Goal: Task Accomplishment & Management: Complete application form

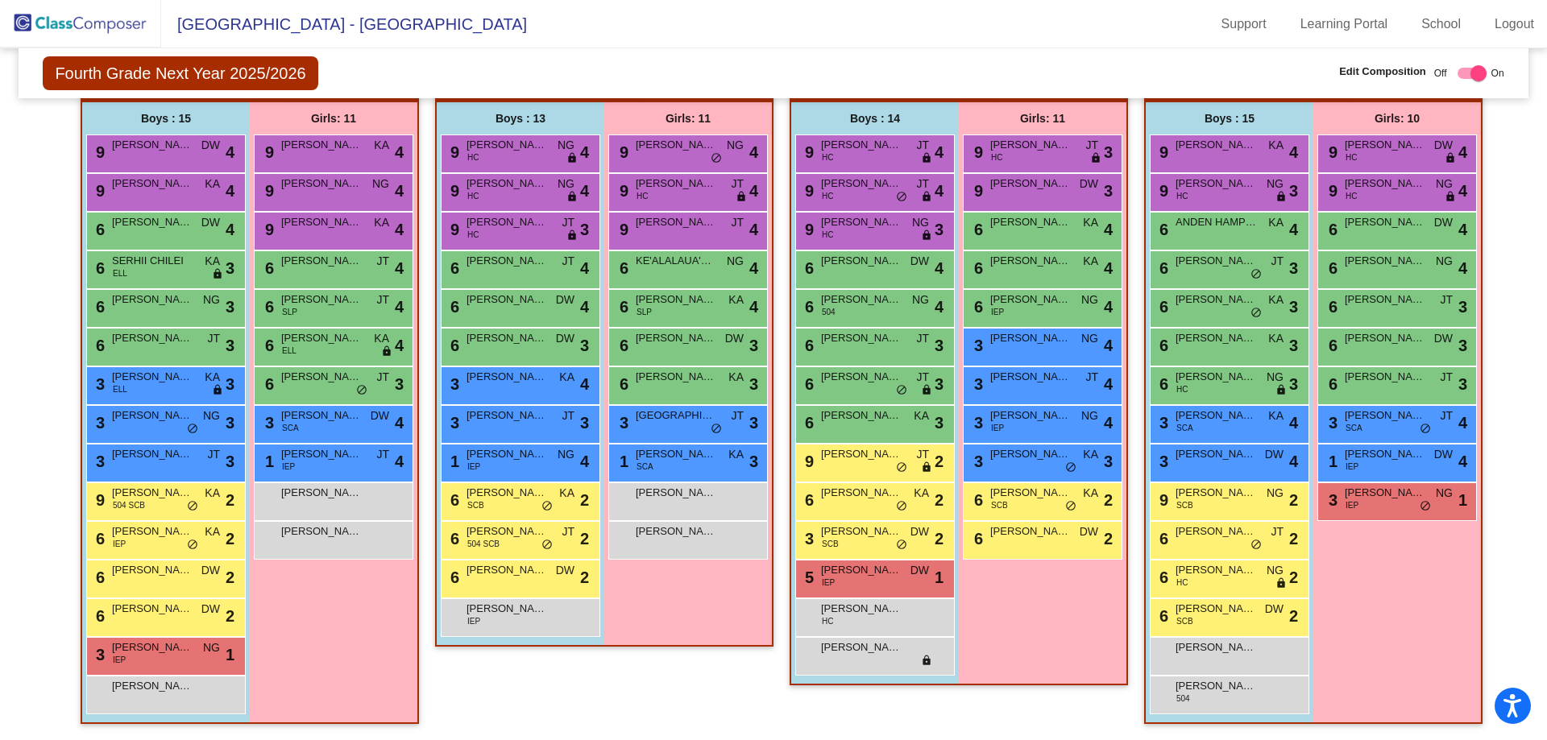
click at [68, 15] on img at bounding box center [80, 24] width 161 height 48
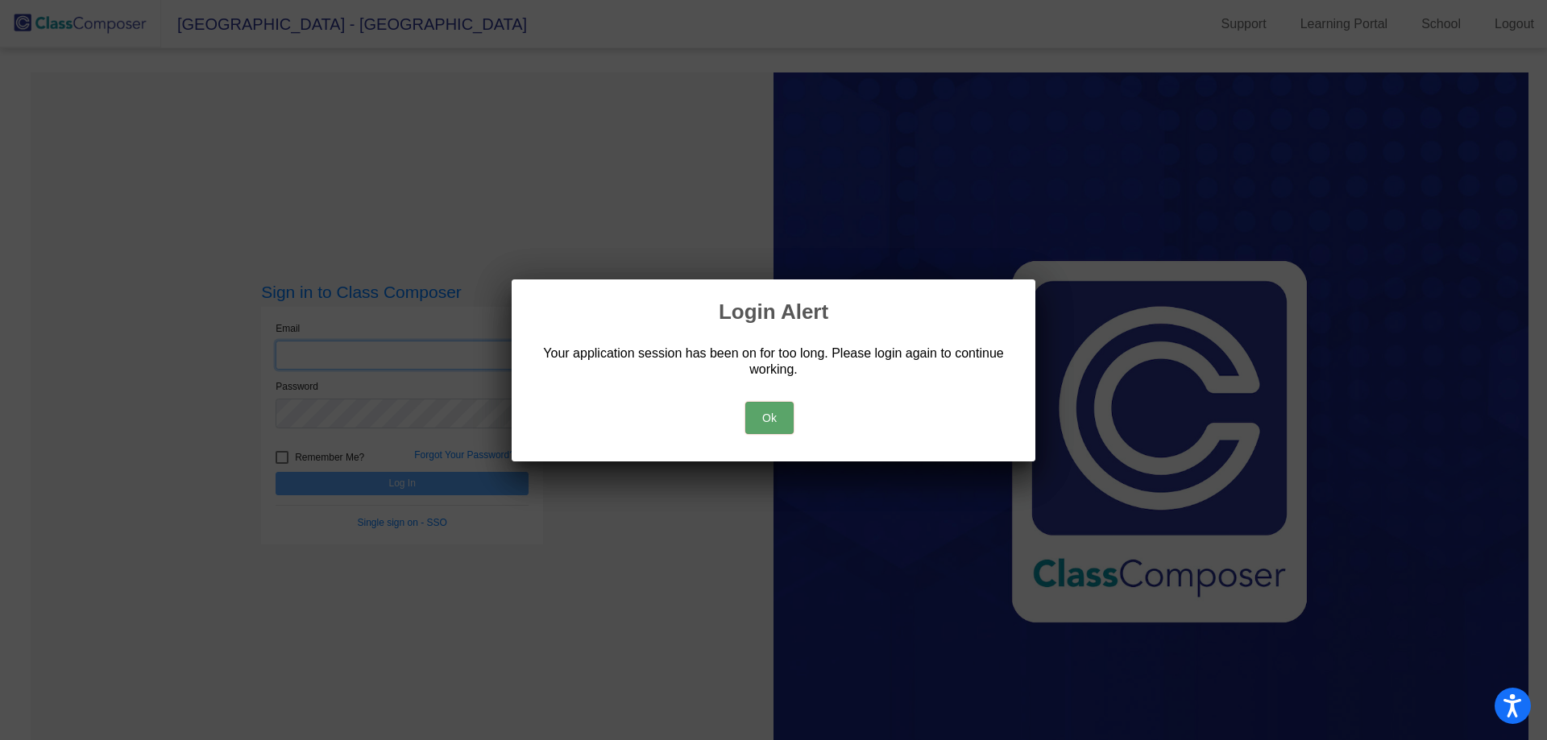
type input "[EMAIL_ADDRESS][DOMAIN_NAME]"
click at [760, 417] on button "Ok" at bounding box center [769, 418] width 48 height 32
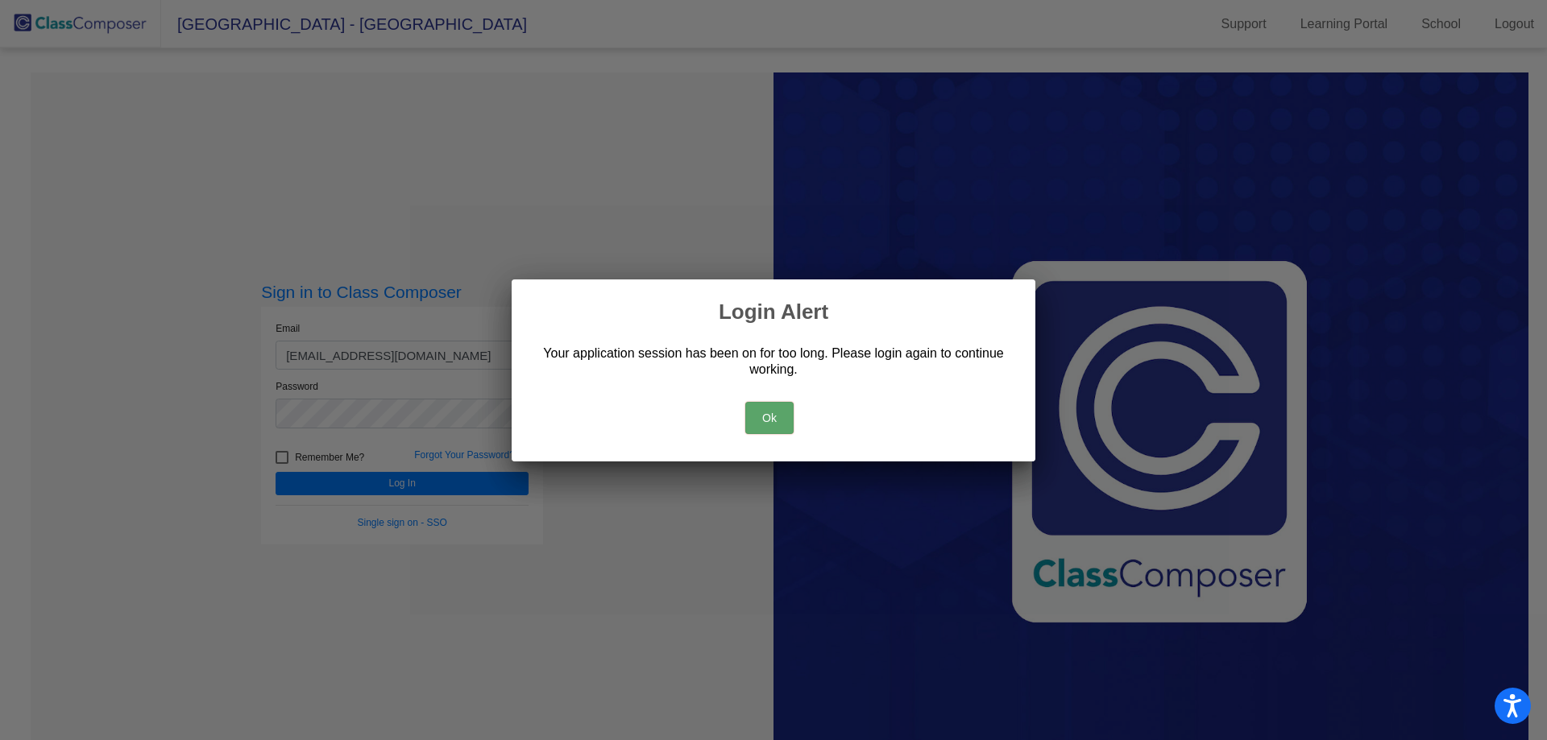
click at [778, 404] on button "Ok" at bounding box center [769, 418] width 48 height 32
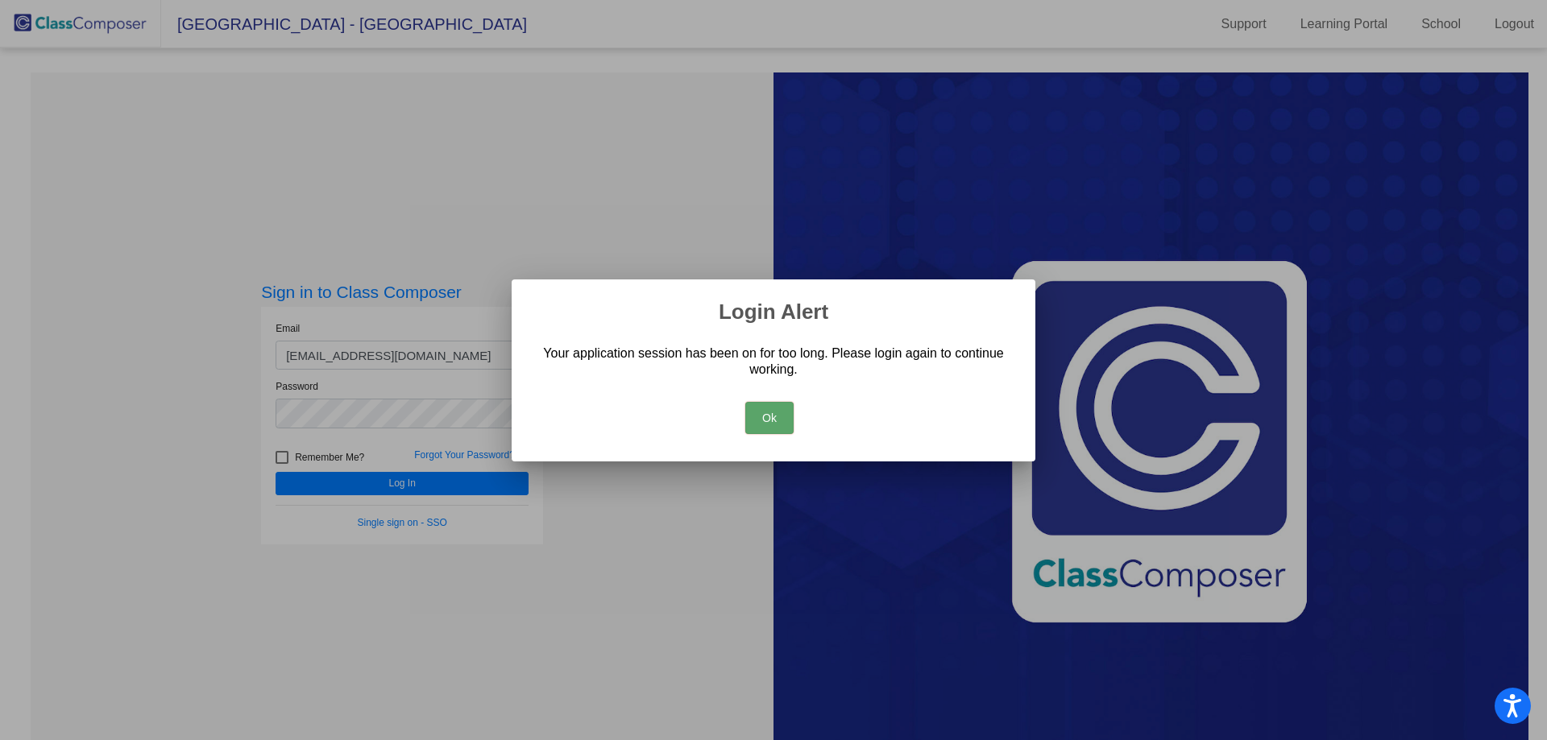
click at [760, 412] on button "Ok" at bounding box center [769, 418] width 48 height 32
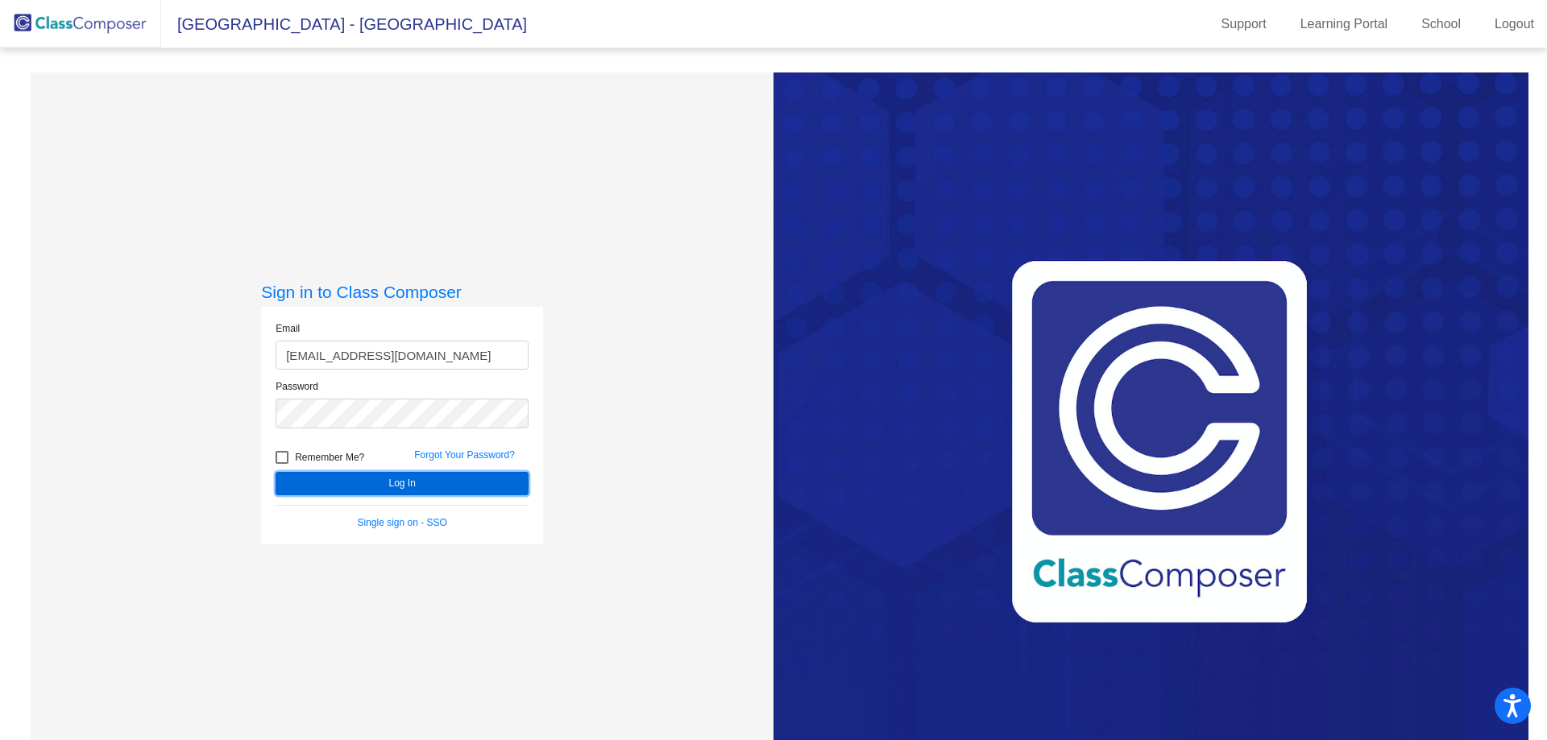
click at [384, 482] on button "Log In" at bounding box center [401, 483] width 253 height 23
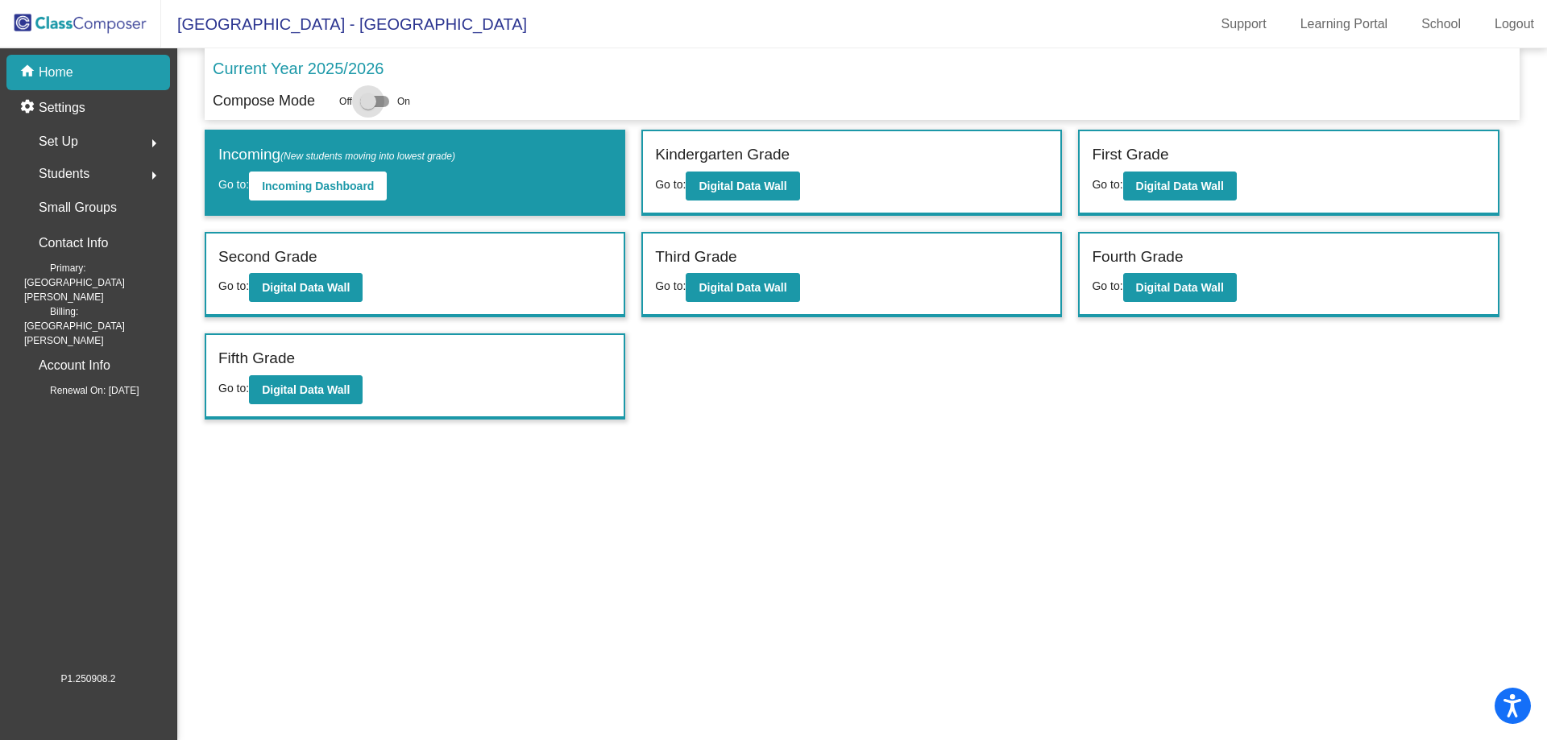
click at [371, 99] on div at bounding box center [368, 101] width 16 height 16
click at [368, 107] on input "checkbox" at bounding box center [367, 107] width 1 height 1
checkbox input "true"
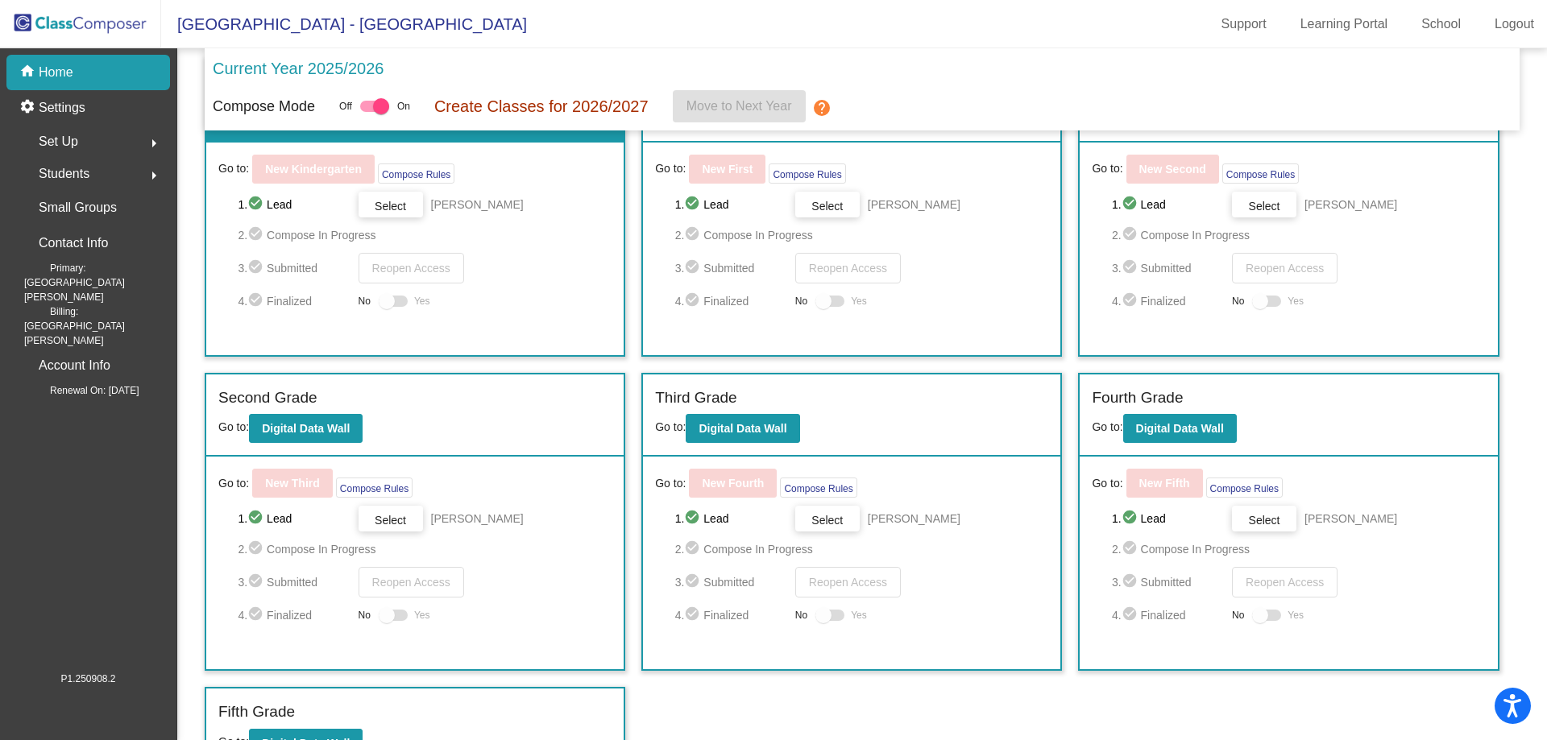
scroll to position [115, 0]
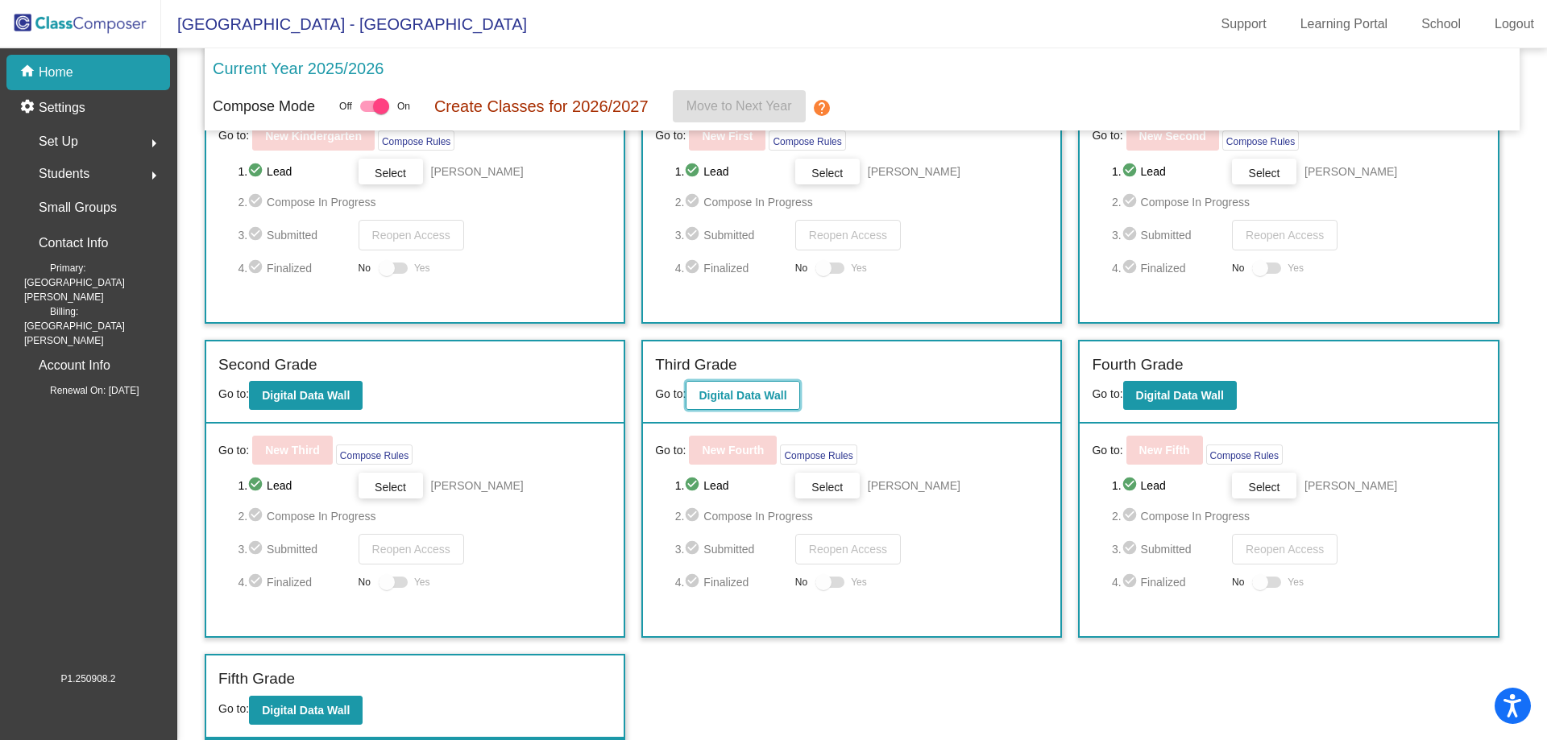
click at [760, 397] on b "Digital Data Wall" at bounding box center [742, 395] width 88 height 13
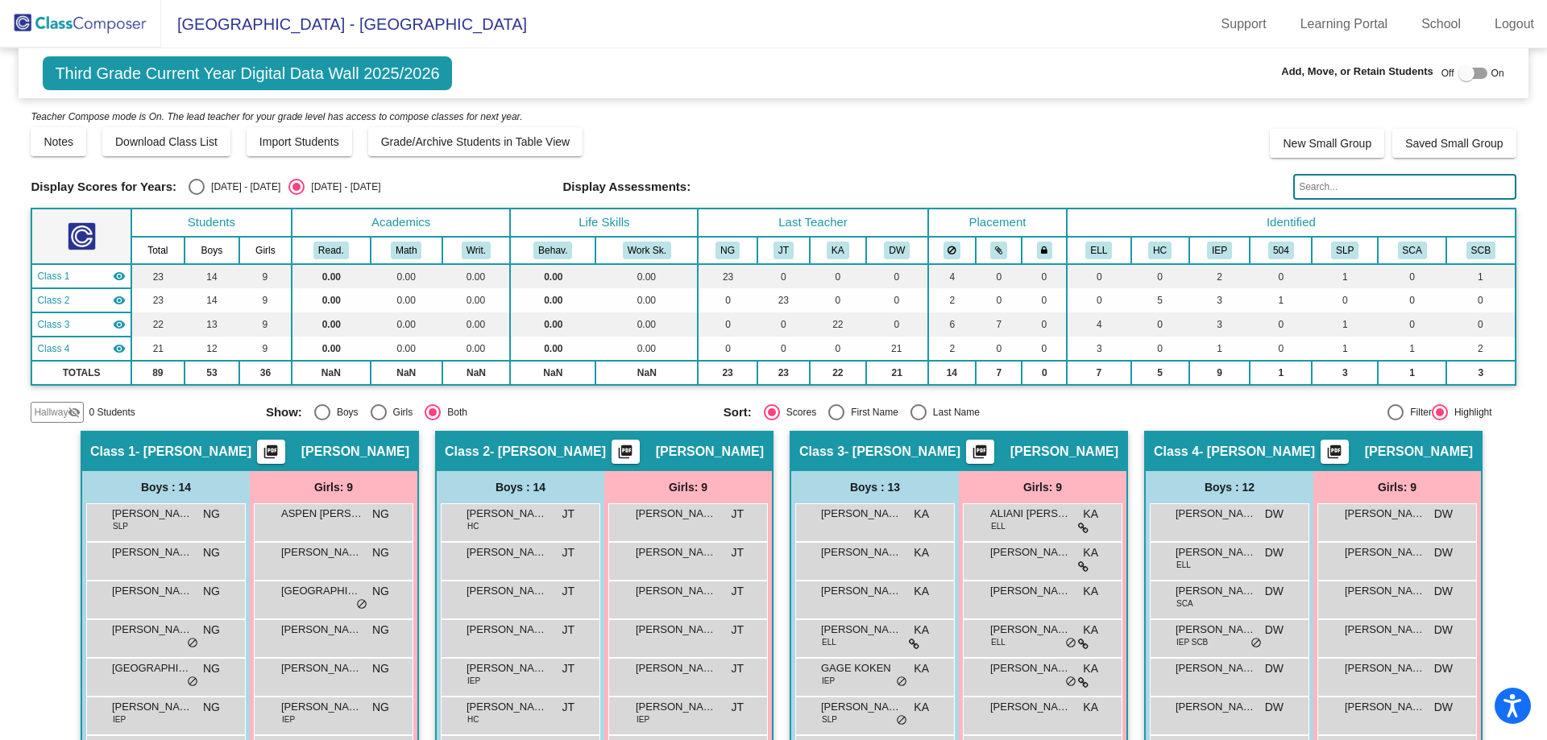
click at [47, 406] on span "Hallway" at bounding box center [51, 412] width 34 height 14
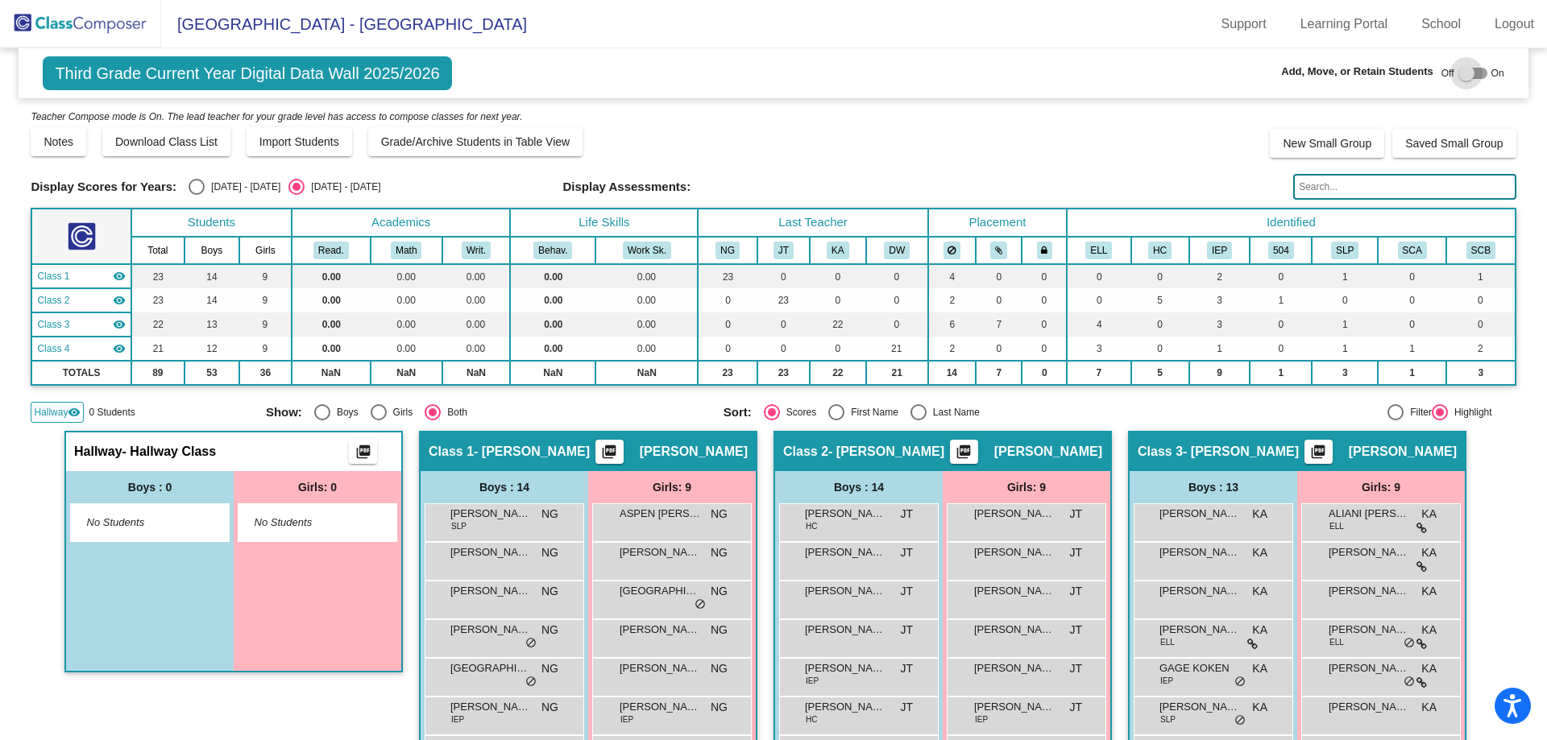
click at [1458, 71] on div at bounding box center [1466, 73] width 16 height 16
checkbox input "true"
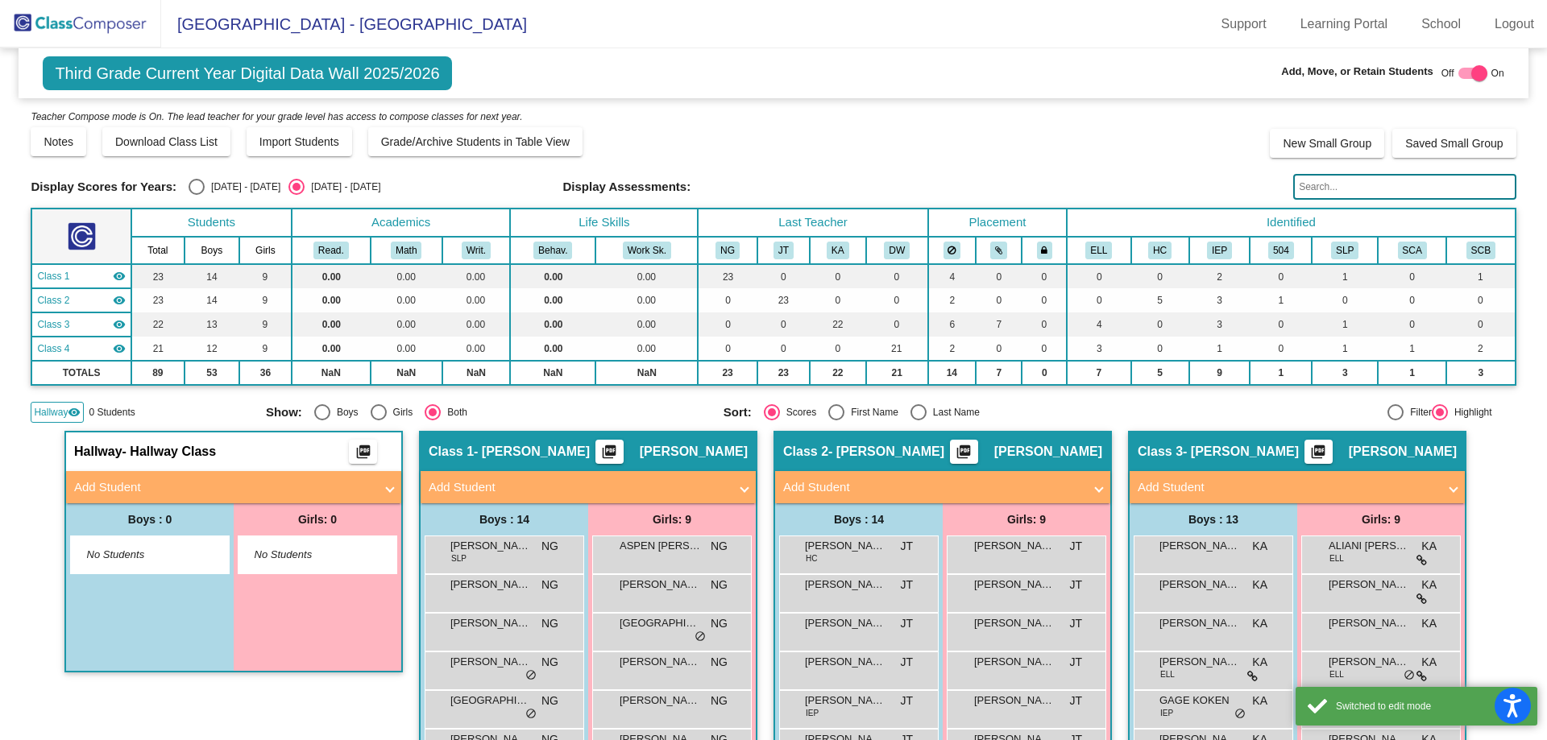
click at [93, 489] on mat-panel-title "Add Student" at bounding box center [224, 487] width 300 height 19
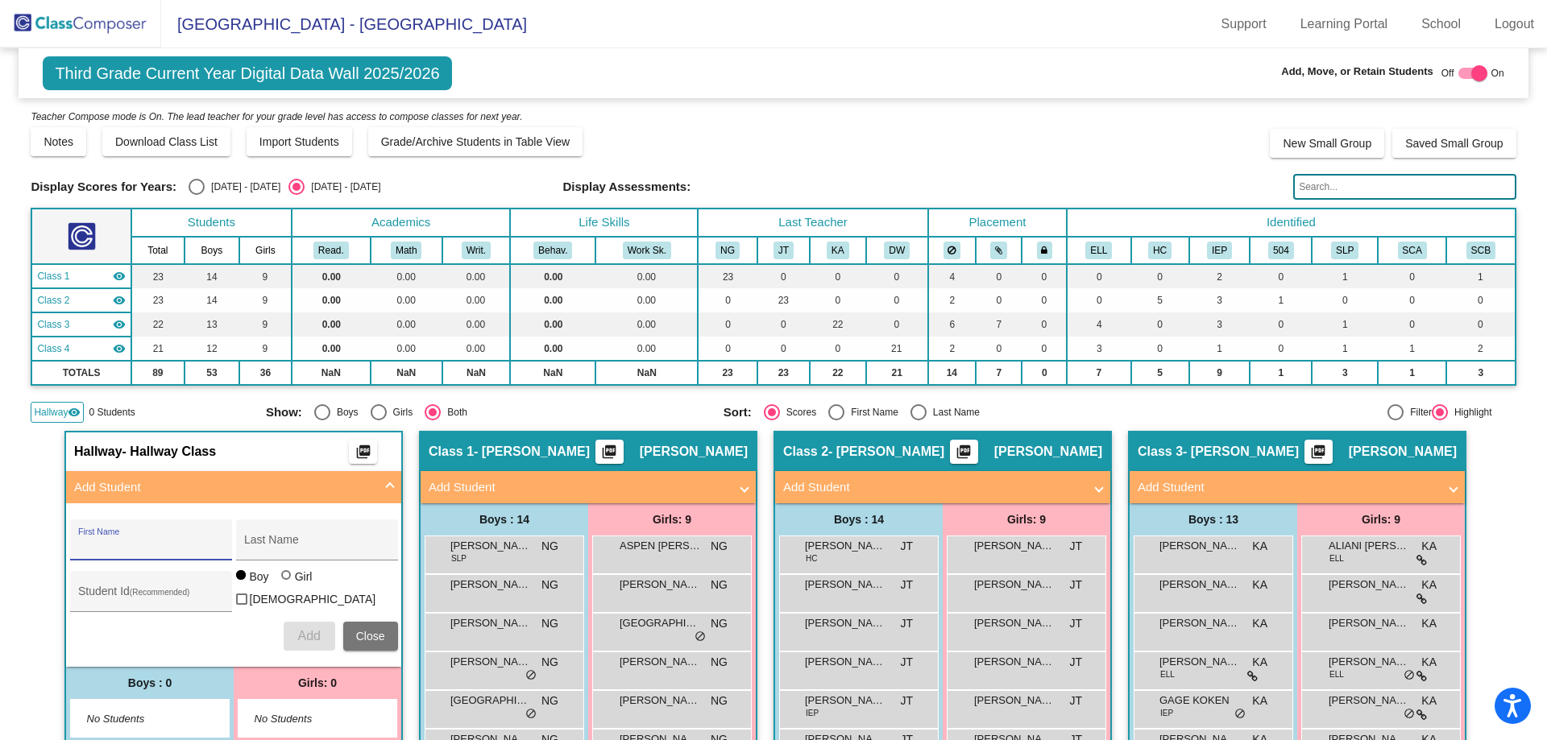
click at [107, 541] on input "First Name" at bounding box center [150, 546] width 145 height 13
type input "m"
type input "MCKENZEE"
type input "[PERSON_NAME]"
click at [281, 580] on div at bounding box center [286, 575] width 10 height 10
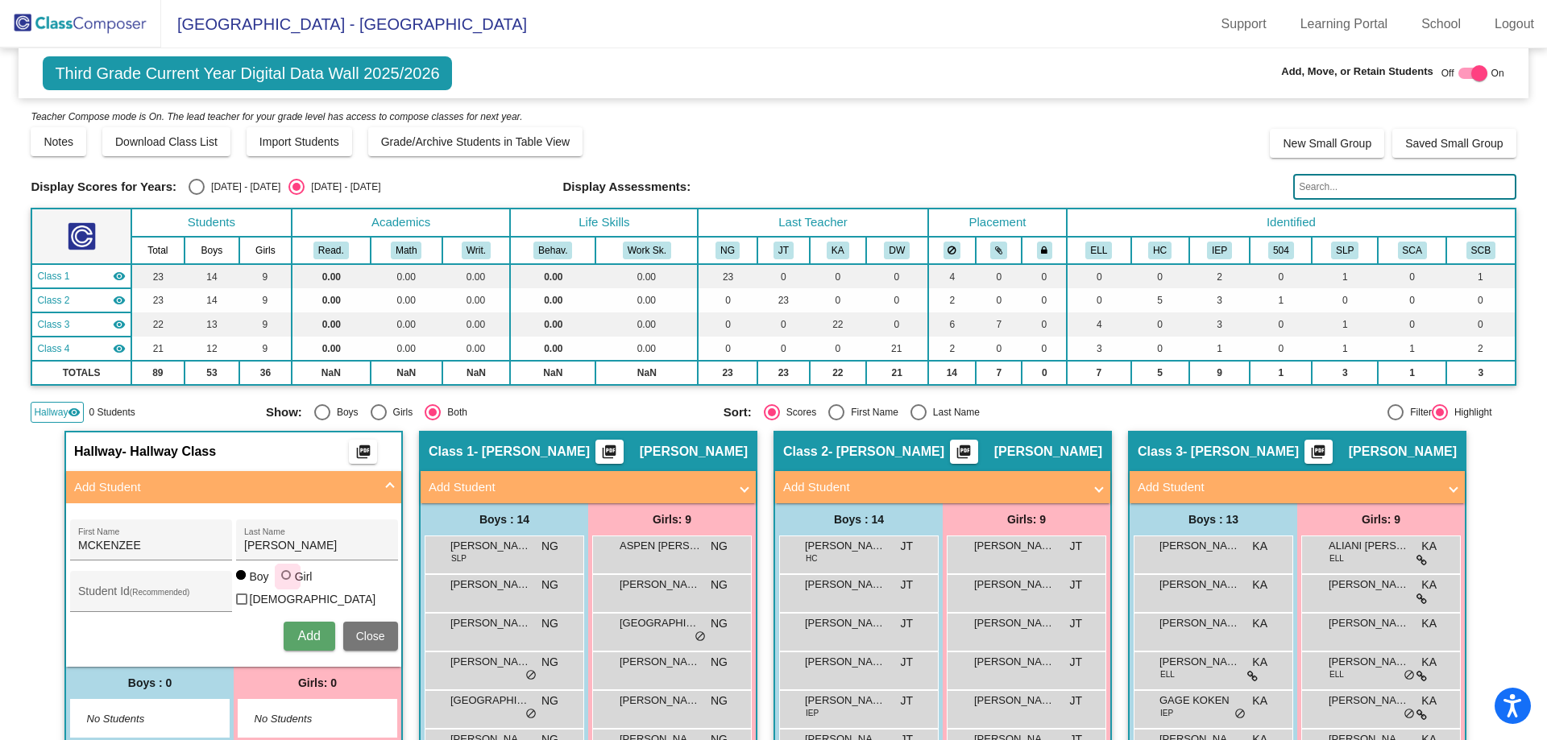
click at [287, 583] on input "Girl" at bounding box center [287, 583] width 1 height 1
radio input "true"
click at [299, 632] on span "Add" at bounding box center [308, 636] width 23 height 14
click at [126, 18] on img at bounding box center [80, 24] width 161 height 48
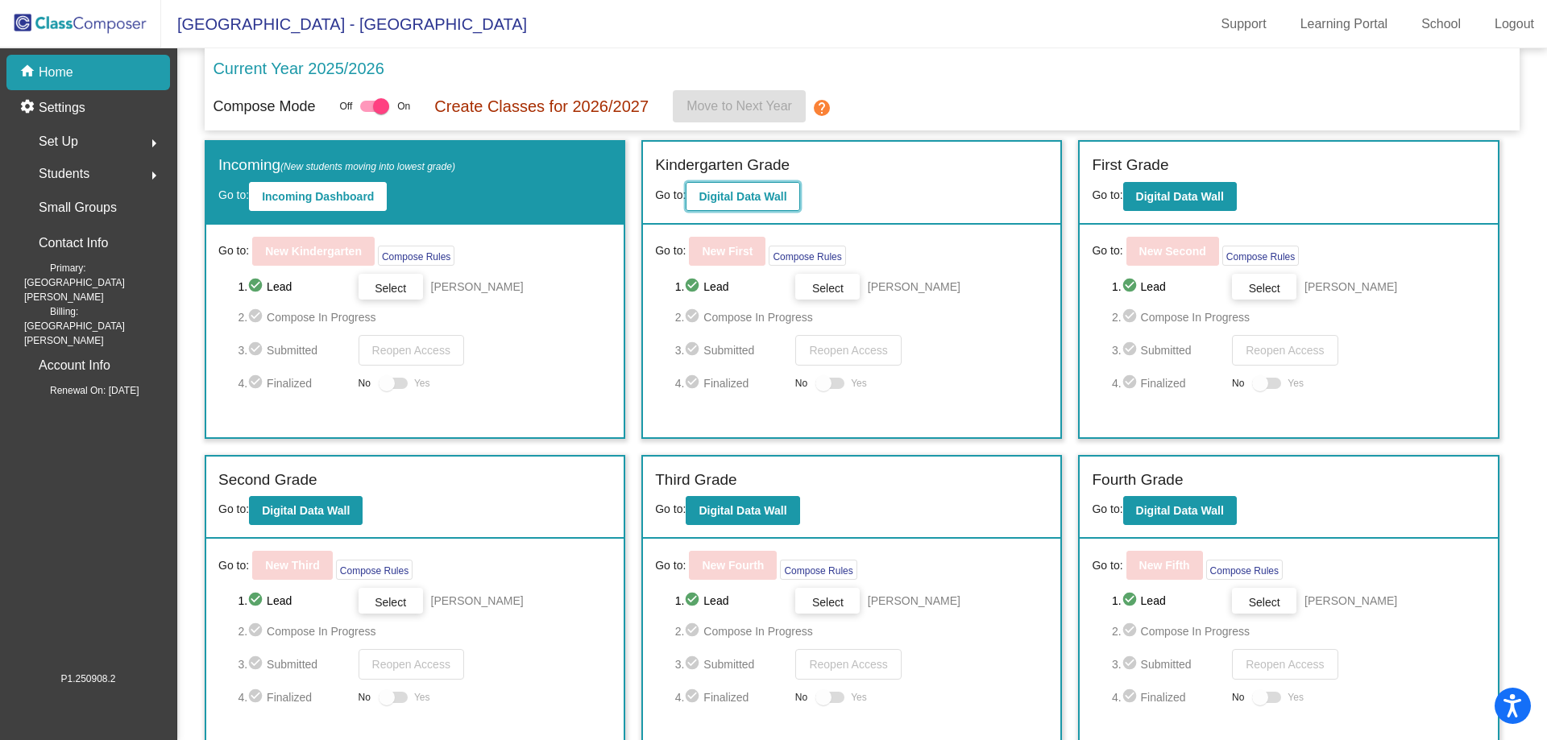
click at [749, 193] on b "Digital Data Wall" at bounding box center [742, 196] width 88 height 13
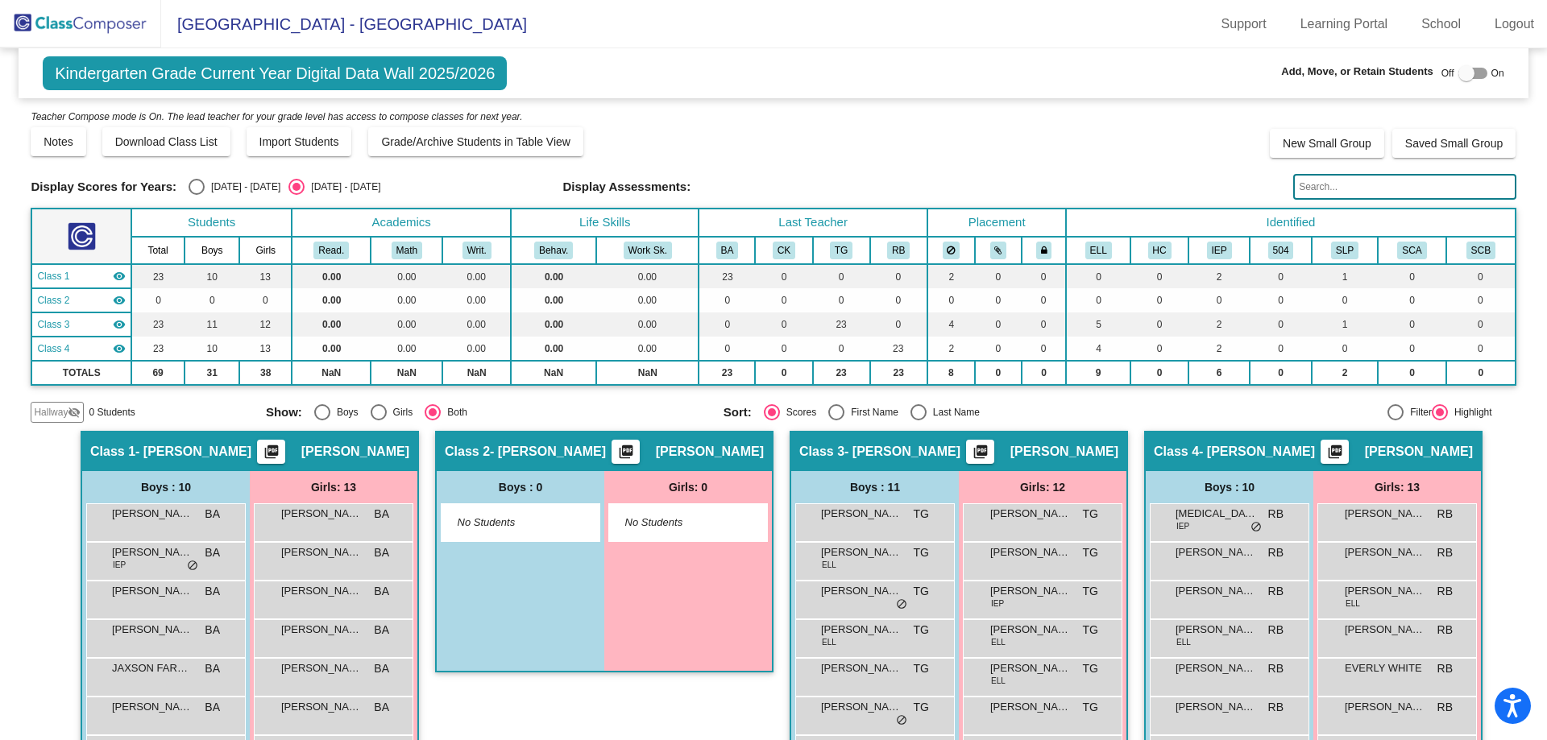
click at [1460, 75] on div at bounding box center [1466, 73] width 16 height 16
checkbox input "true"
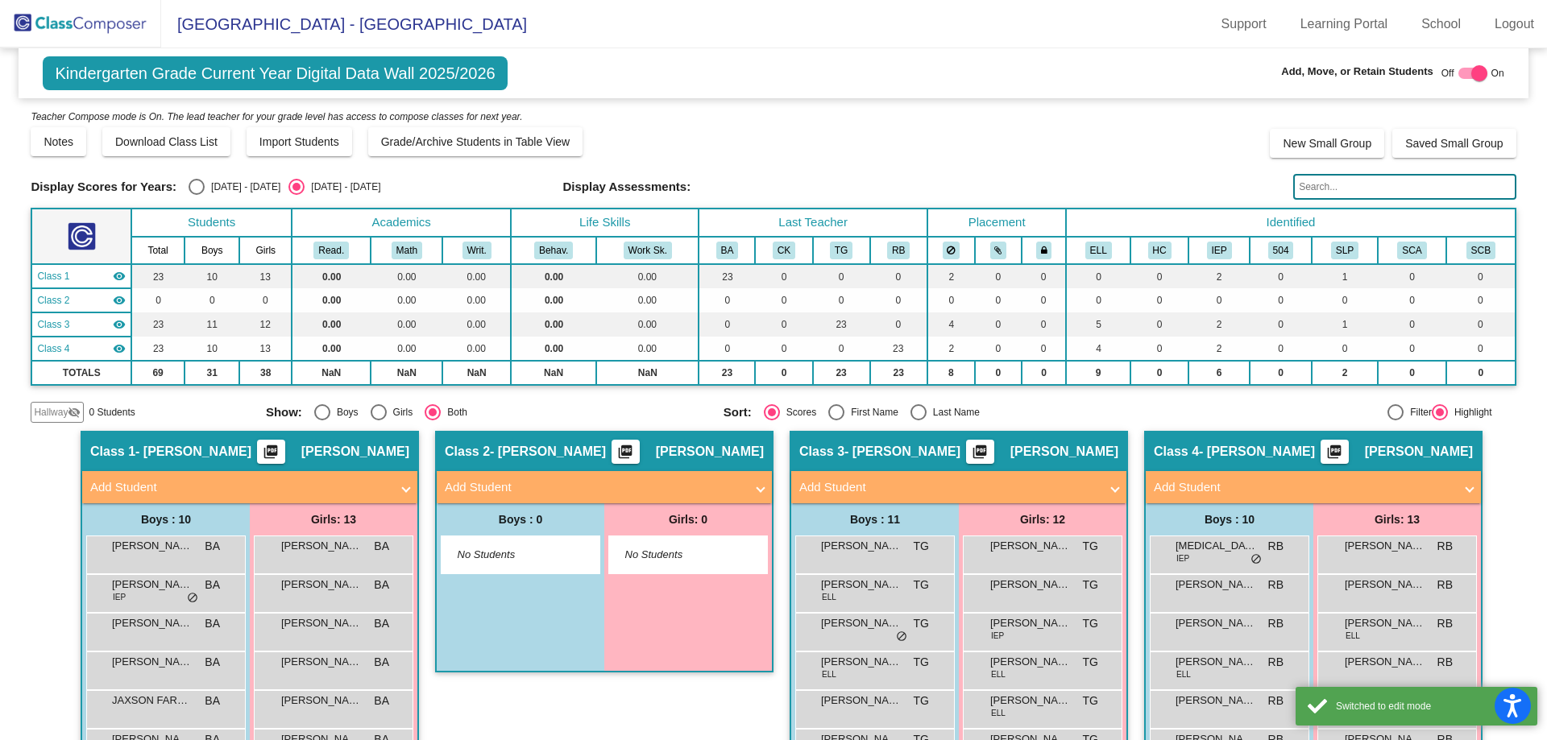
click at [60, 413] on span "Hallway" at bounding box center [51, 412] width 34 height 14
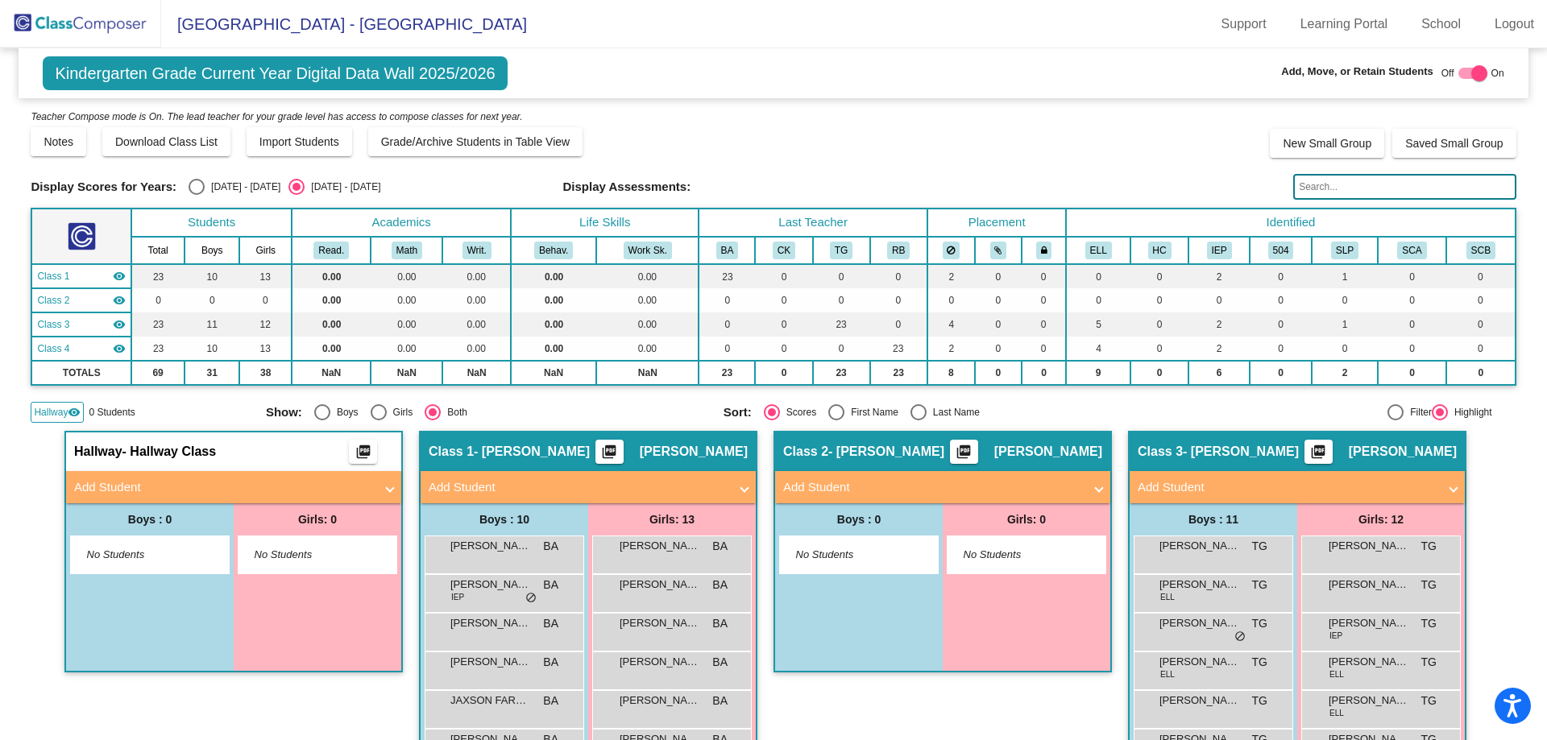
click at [117, 490] on mat-panel-title "Add Student" at bounding box center [224, 487] width 300 height 19
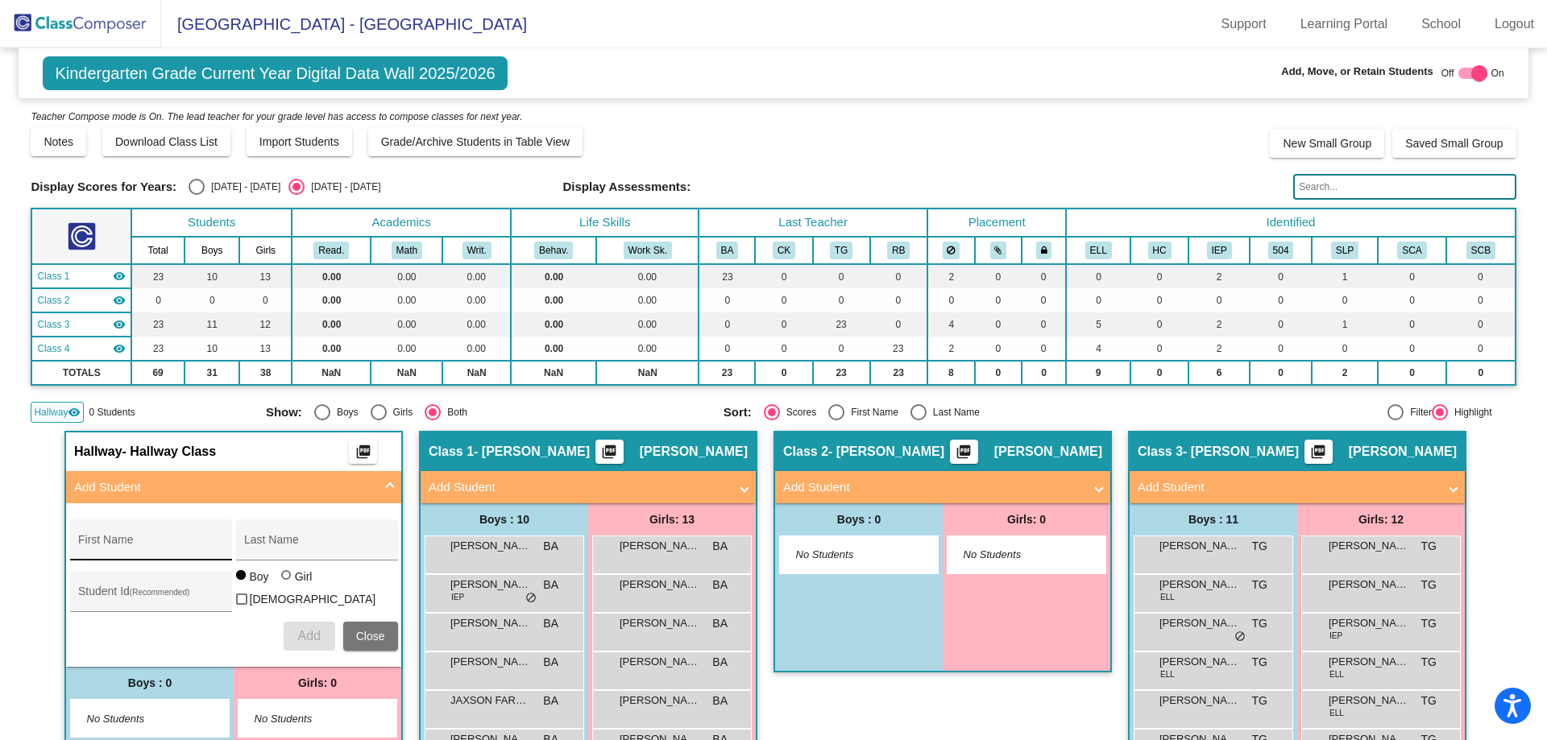
click at [110, 534] on div "First Name" at bounding box center [150, 544] width 145 height 33
type input "Rhyker"
type input "[PERSON_NAME]"
drag, startPoint x: 143, startPoint y: 546, endPoint x: -15, endPoint y: 525, distance: 159.3
click at [0, 525] on html "Accessibility Screen-Reader Guide, Feedback, and Issue Reporting | New window […" at bounding box center [773, 370] width 1547 height 740
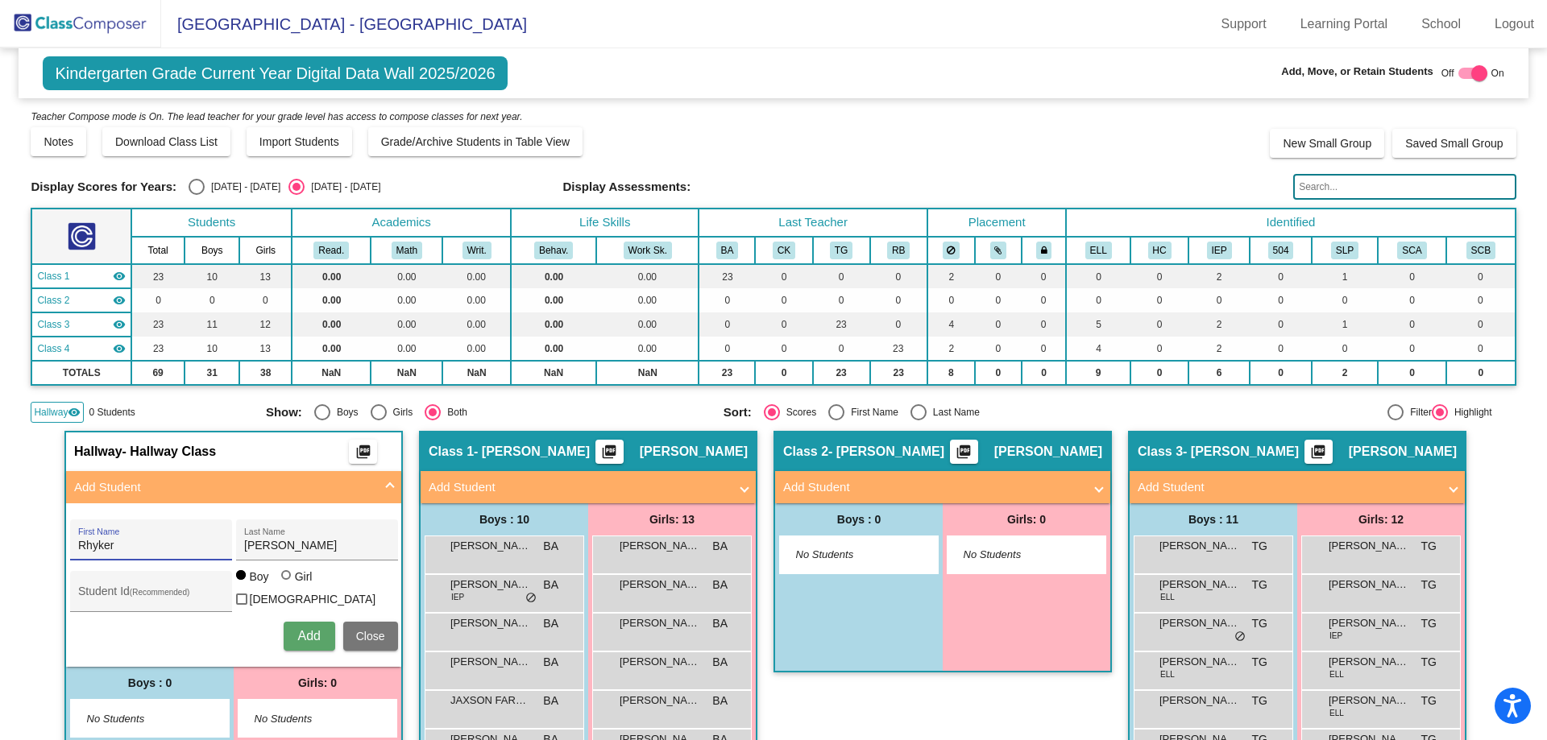
type input "r"
type input "RHYKER"
click at [157, 588] on div "Student Id (Recommended)" at bounding box center [150, 595] width 145 height 33
type input "0639518"
click at [304, 636] on span "Add" at bounding box center [308, 636] width 23 height 14
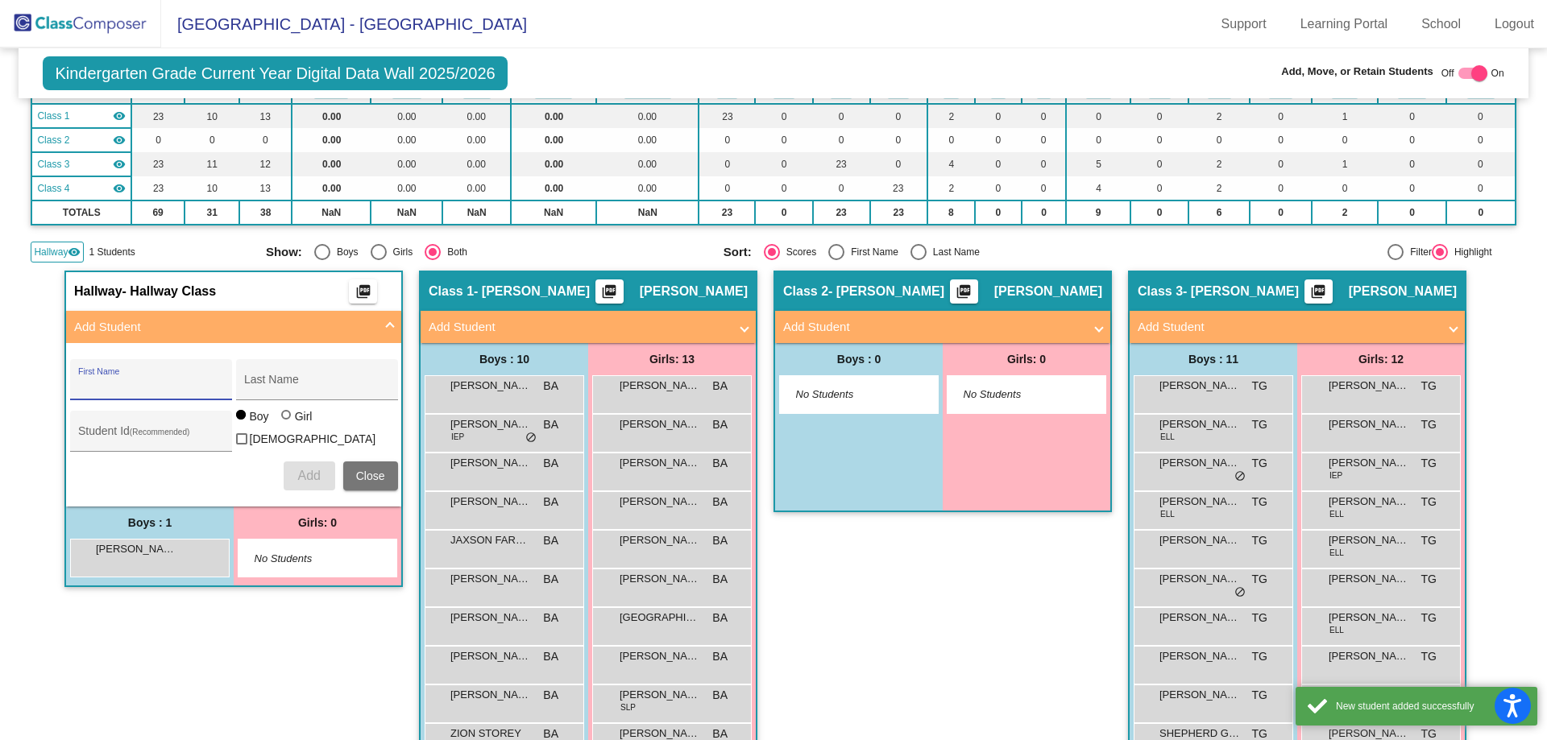
scroll to position [161, 0]
